Goal: Use online tool/utility: Use online tool/utility

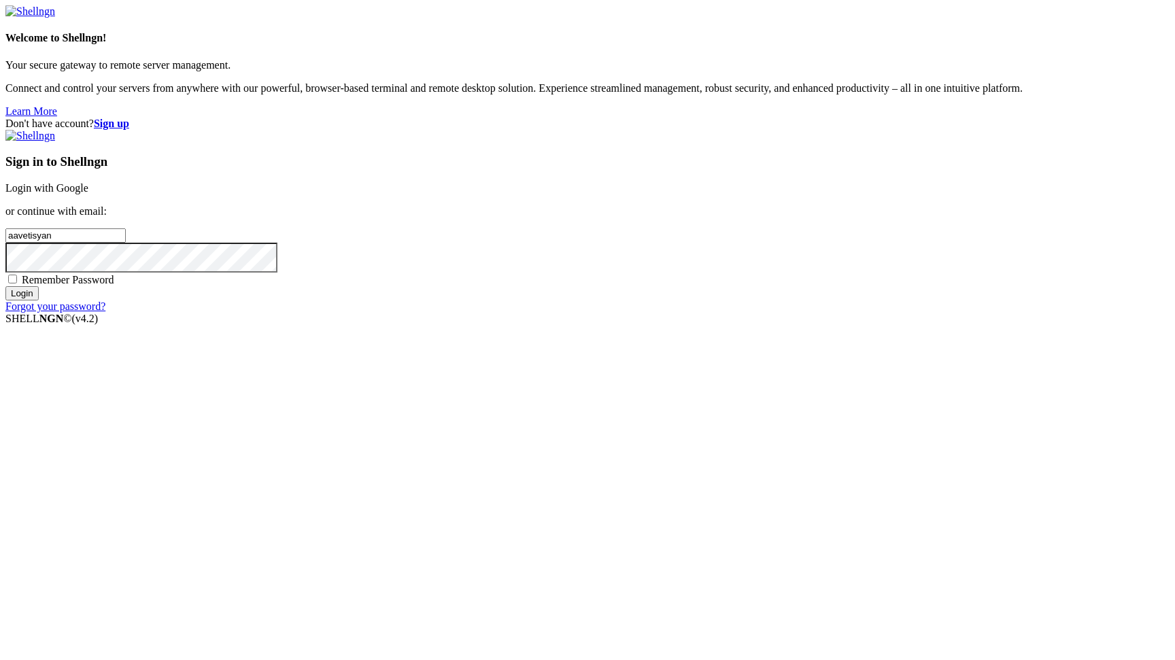
click at [88, 194] on link "Login with Google" at bounding box center [46, 188] width 83 height 12
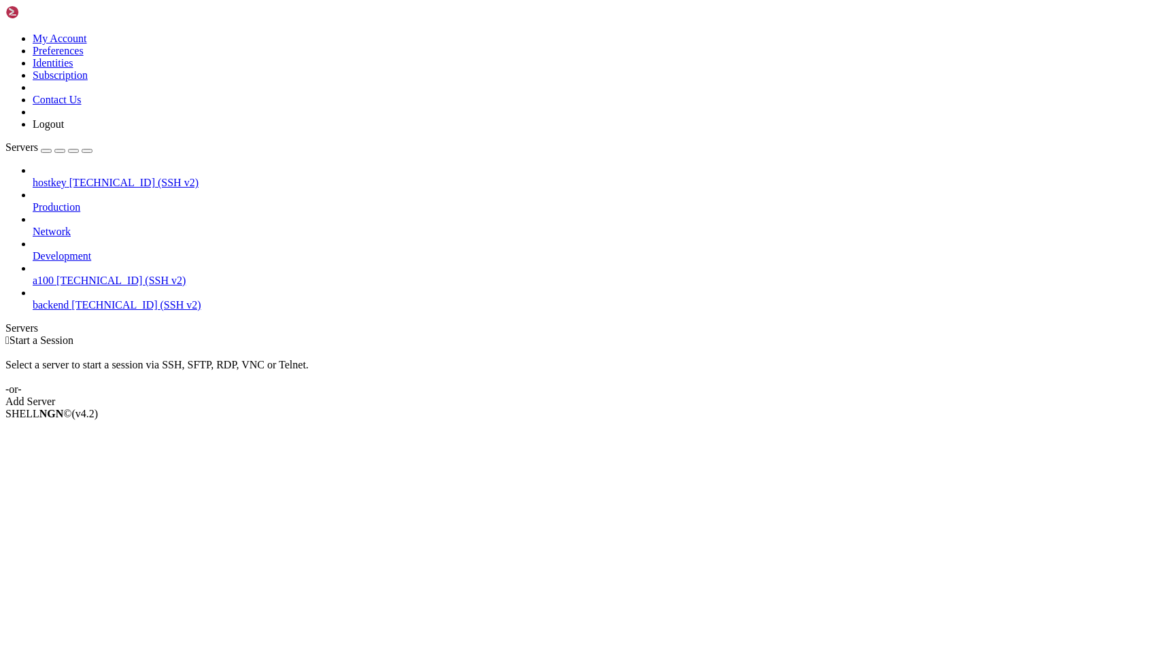
click at [60, 275] on span "[TECHNICAL_ID] (SSH v2)" at bounding box center [120, 281] width 129 height 12
